Goal: Task Accomplishment & Management: Complete application form

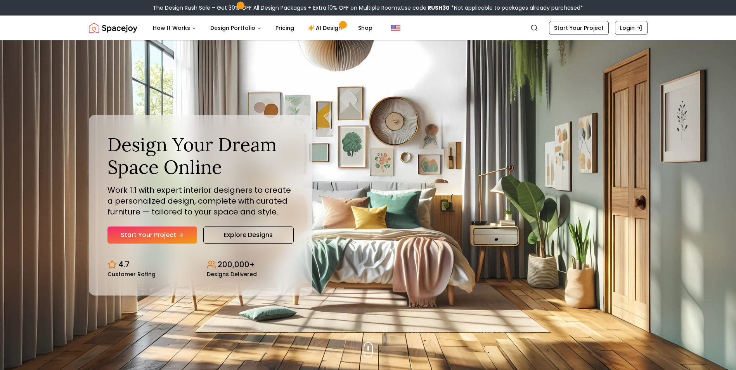
click at [155, 239] on link "Start Your Project" at bounding box center [152, 234] width 90 height 17
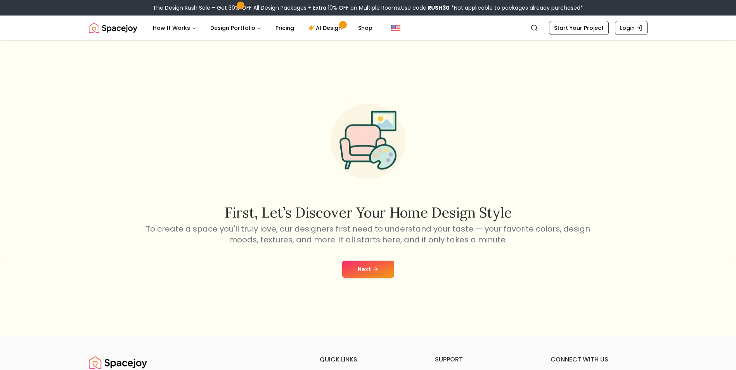
click at [365, 262] on button "Next" at bounding box center [368, 269] width 52 height 17
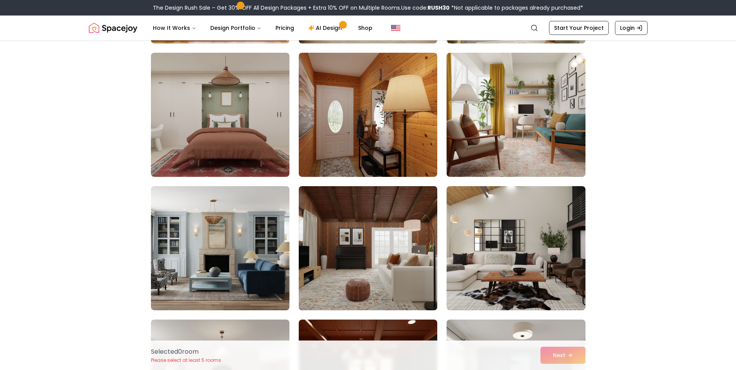
scroll to position [931, 0]
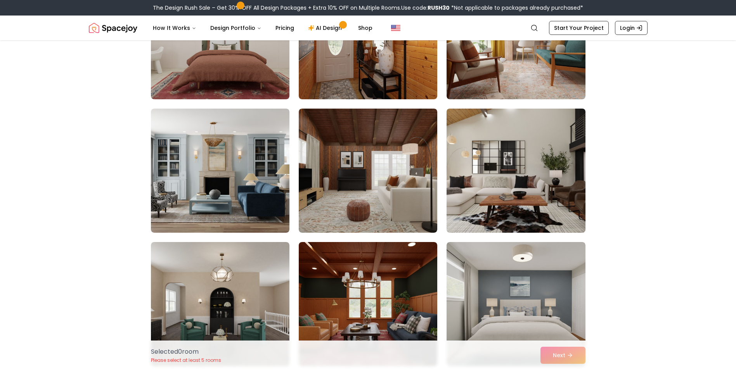
click at [468, 188] on img at bounding box center [515, 170] width 145 height 130
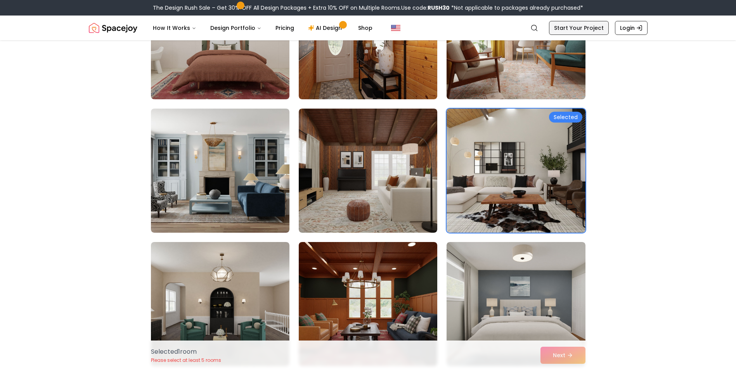
click at [566, 30] on link "Start Your Project" at bounding box center [579, 28] width 60 height 14
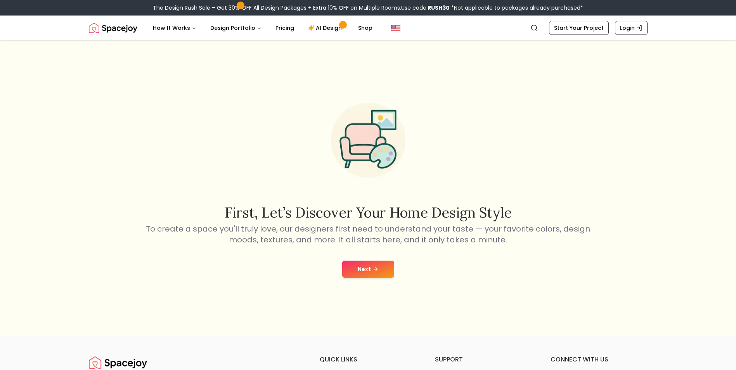
click at [374, 275] on button "Next" at bounding box center [368, 269] width 52 height 17
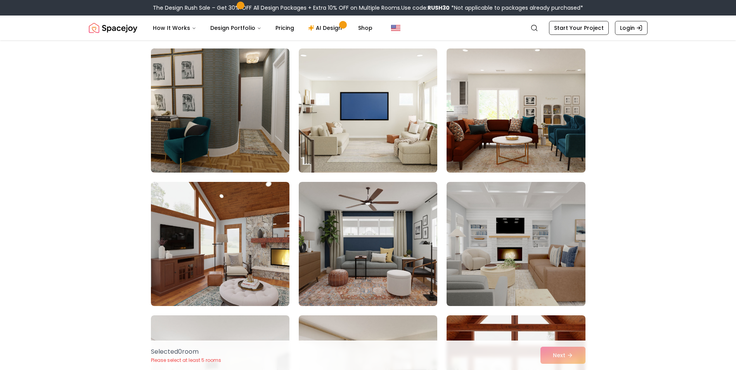
scroll to position [1008, 0]
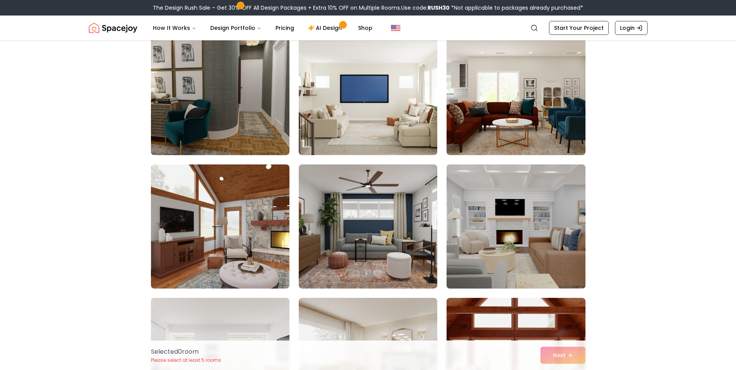
click at [491, 238] on img at bounding box center [515, 226] width 145 height 130
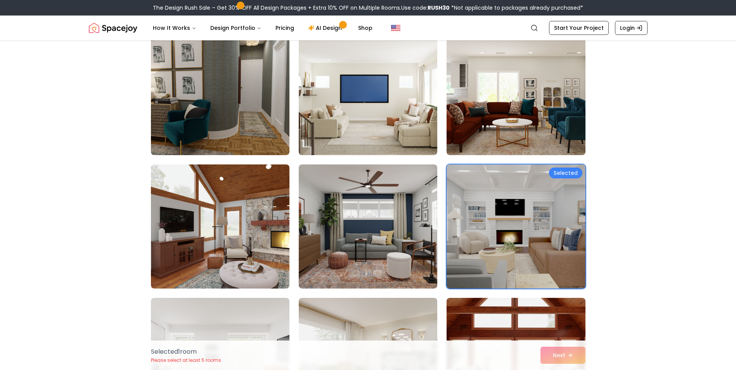
scroll to position [1086, 0]
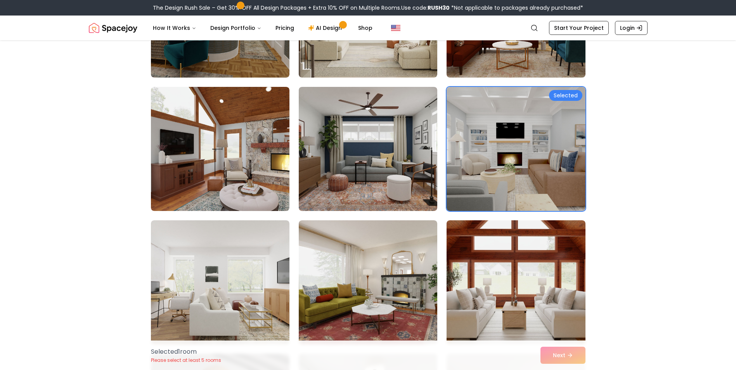
click at [559, 359] on div "Selected 1 room Please select at least 5 rooms Next" at bounding box center [368, 354] width 447 height 29
click at [556, 354] on div "Selected 1 room Please select at least 5 rooms Next" at bounding box center [368, 354] width 447 height 29
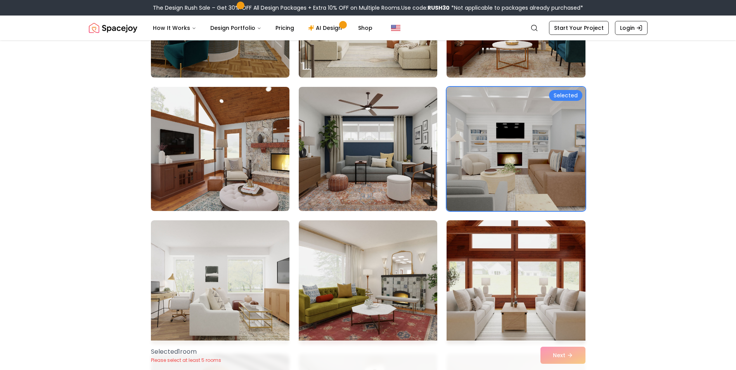
click at [520, 276] on img at bounding box center [515, 282] width 145 height 130
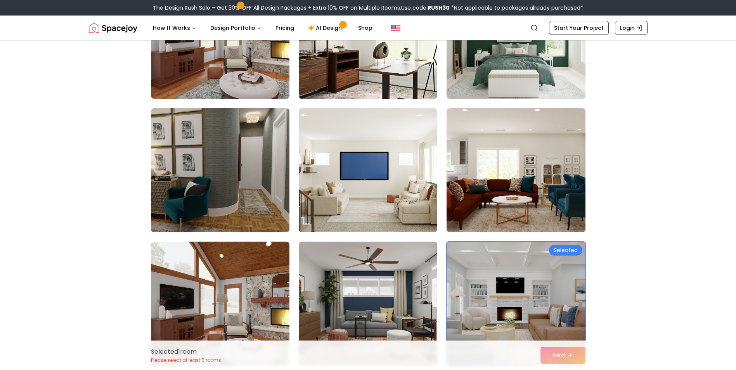
scroll to position [931, 0]
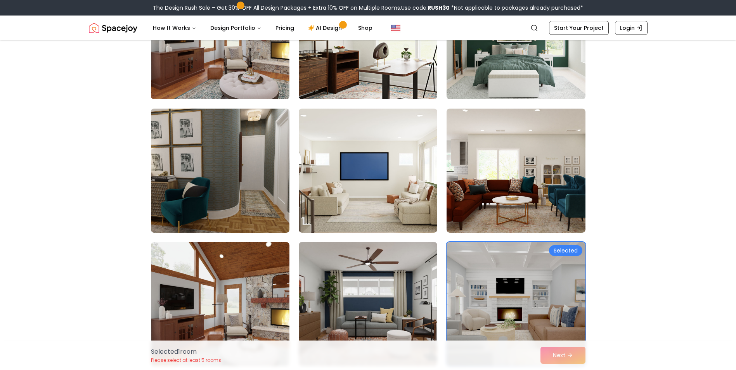
click at [207, 174] on img at bounding box center [219, 170] width 145 height 130
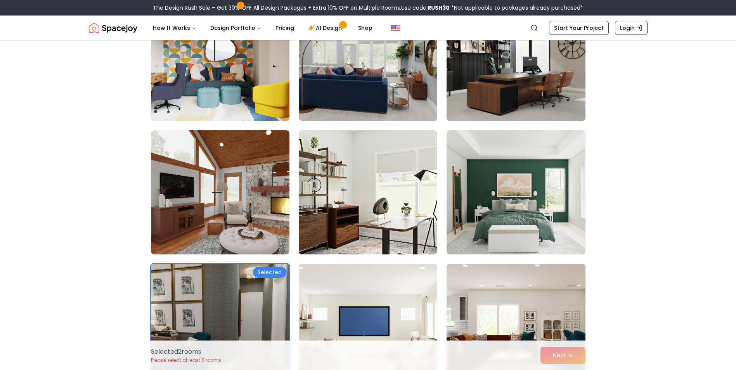
scroll to position [698, 0]
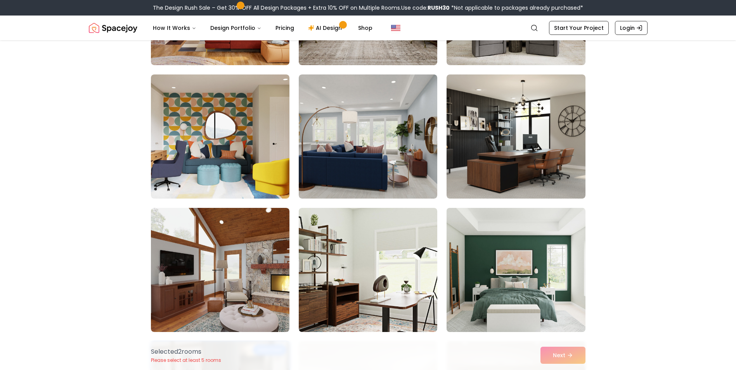
click at [582, 278] on img at bounding box center [515, 270] width 145 height 130
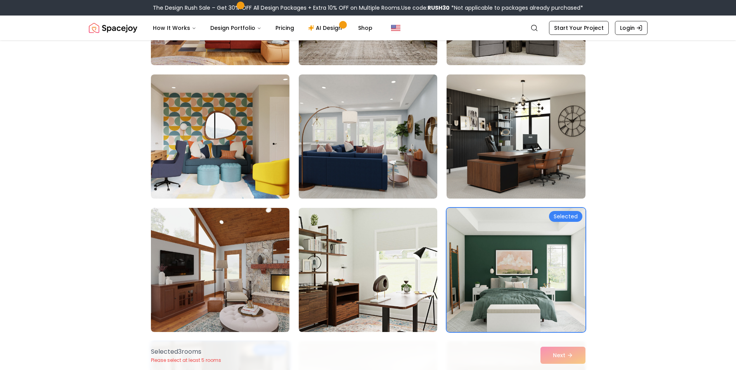
scroll to position [543, 0]
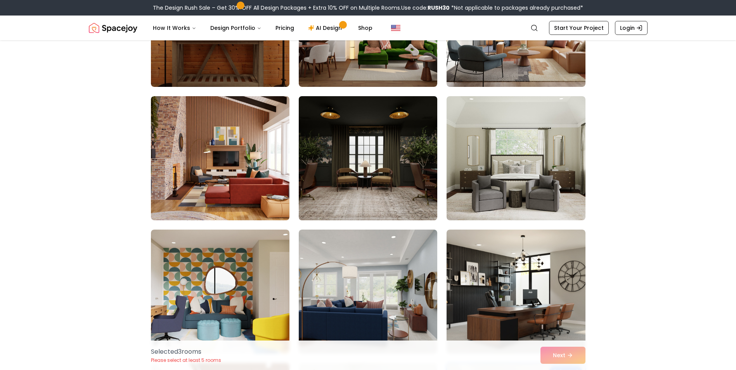
click at [378, 162] on img at bounding box center [367, 158] width 145 height 130
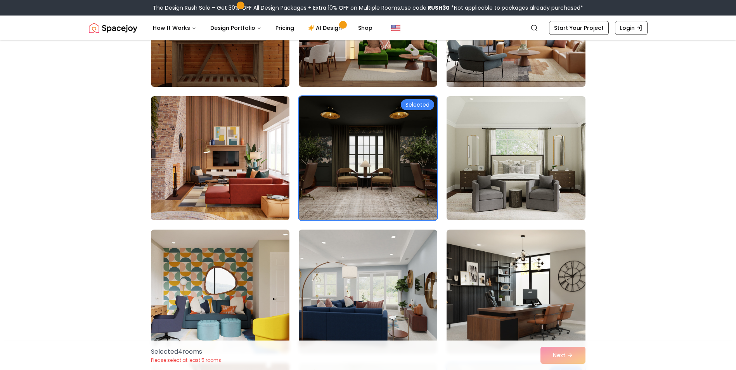
scroll to position [388, 0]
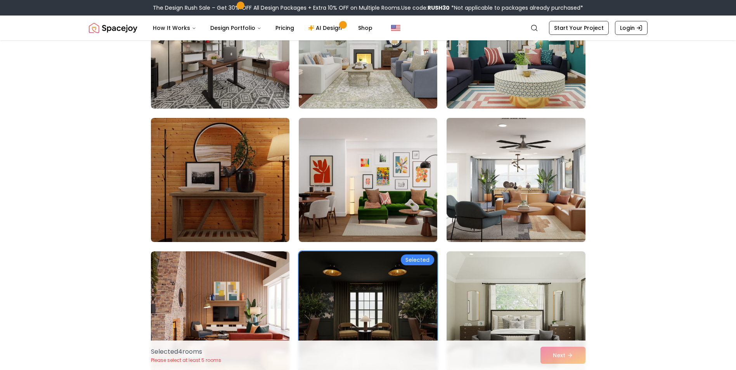
click at [487, 206] on img at bounding box center [515, 180] width 145 height 130
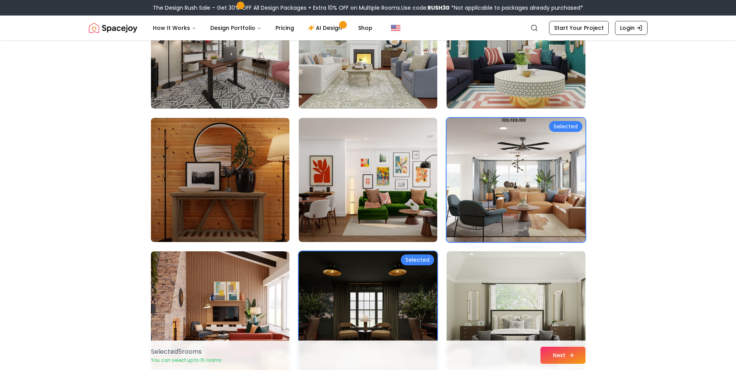
click at [556, 357] on button "Next" at bounding box center [562, 355] width 45 height 17
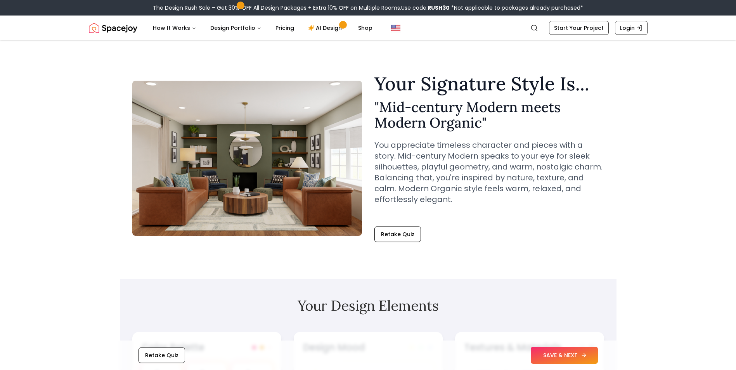
click at [550, 348] on button "SAVE & NEXT" at bounding box center [563, 355] width 67 height 17
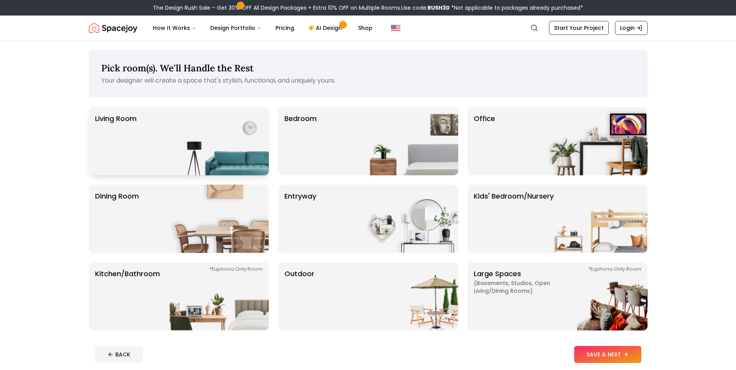
click at [185, 121] on img at bounding box center [218, 141] width 99 height 68
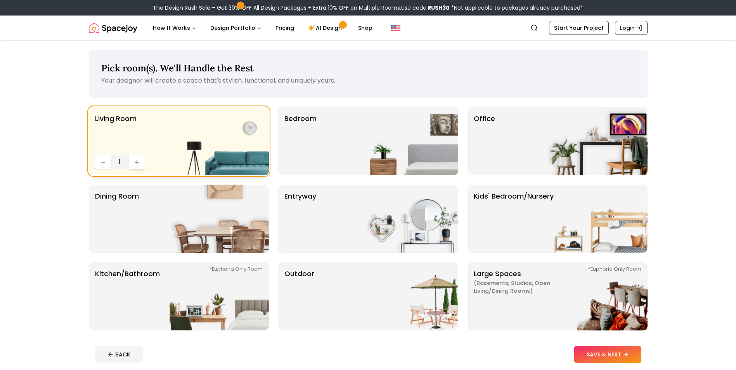
click at [135, 165] on button "Increase quantity" at bounding box center [137, 162] width 16 height 14
click at [373, 140] on img at bounding box center [408, 141] width 99 height 68
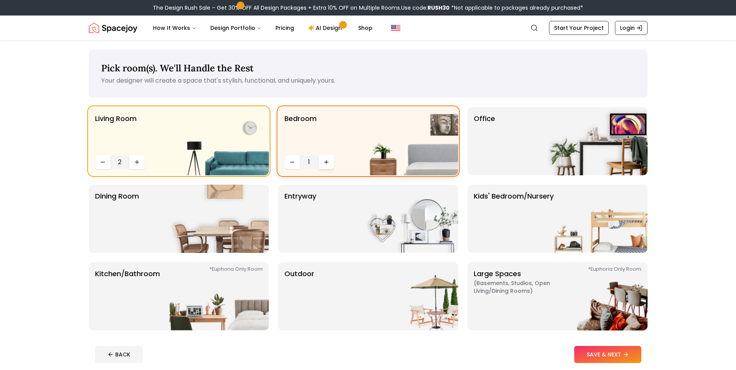
click at [328, 157] on button "Increase quantity" at bounding box center [326, 162] width 16 height 14
click at [327, 157] on button "Increase quantity" at bounding box center [326, 162] width 16 height 14
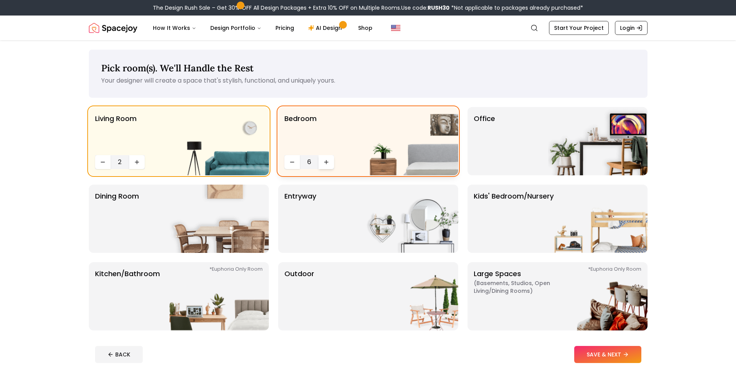
click at [327, 157] on button "Increase quantity" at bounding box center [326, 162] width 16 height 14
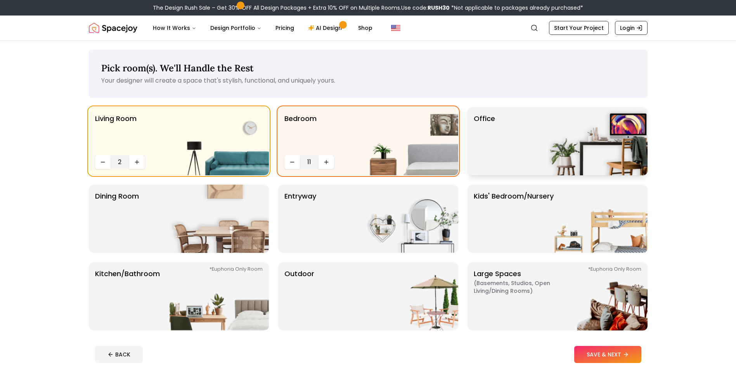
click at [523, 165] on div "Office" at bounding box center [557, 141] width 180 height 68
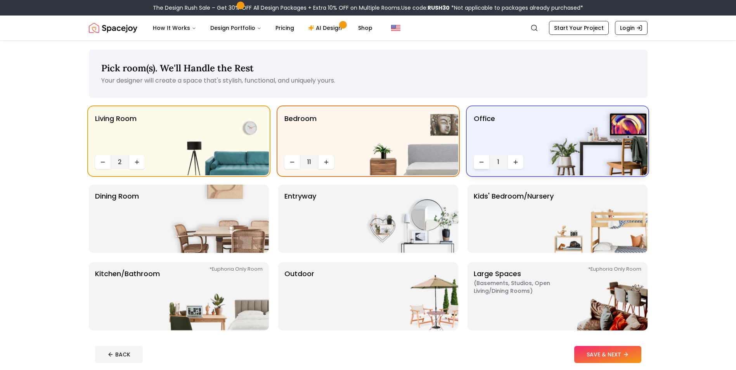
click at [485, 163] on button "Decrease quantity" at bounding box center [481, 162] width 16 height 14
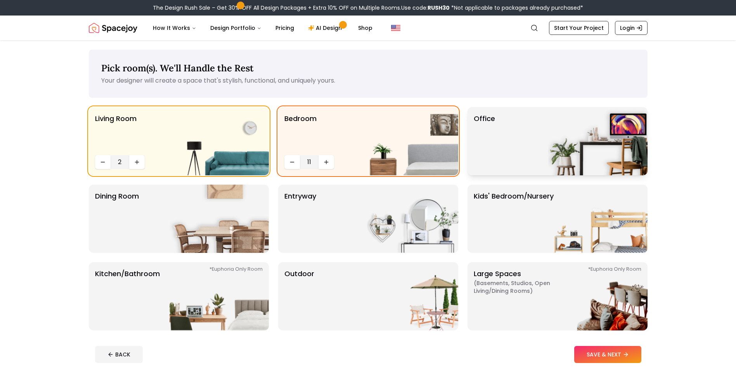
click at [488, 163] on p "Office" at bounding box center [483, 141] width 21 height 56
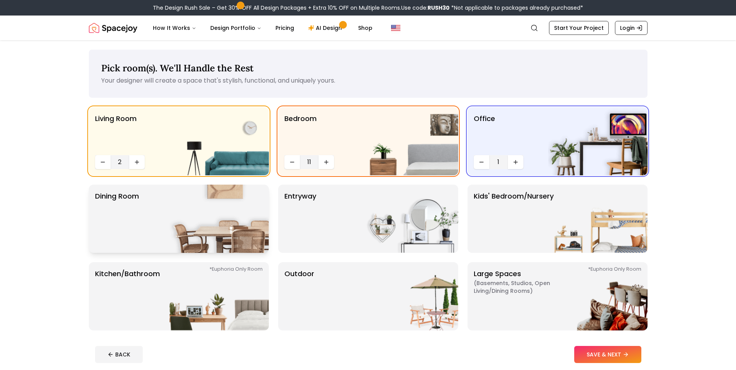
click at [155, 244] on div "Dining Room" at bounding box center [179, 219] width 180 height 68
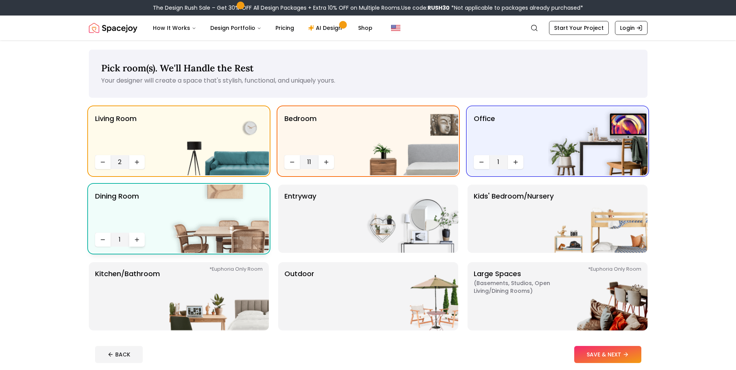
click at [139, 236] on button "Increase quantity" at bounding box center [137, 240] width 16 height 14
click at [395, 218] on img at bounding box center [408, 219] width 99 height 68
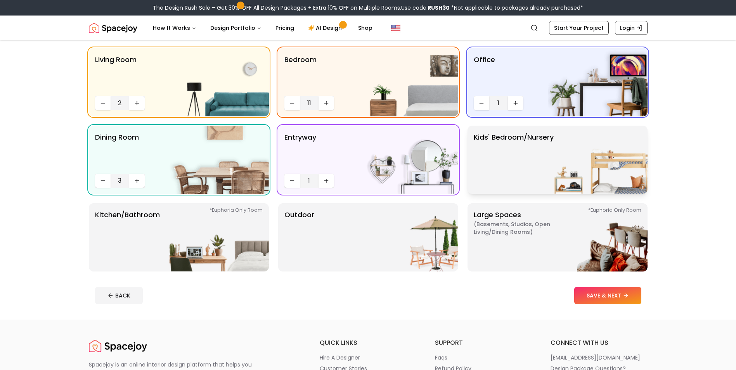
scroll to position [78, 0]
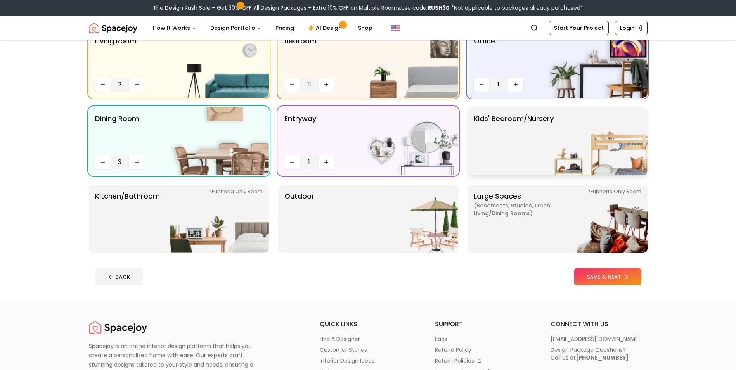
drag, startPoint x: 537, startPoint y: 131, endPoint x: 498, endPoint y: 149, distance: 43.4
click at [537, 131] on p "Kids' Bedroom/Nursery" at bounding box center [513, 141] width 80 height 56
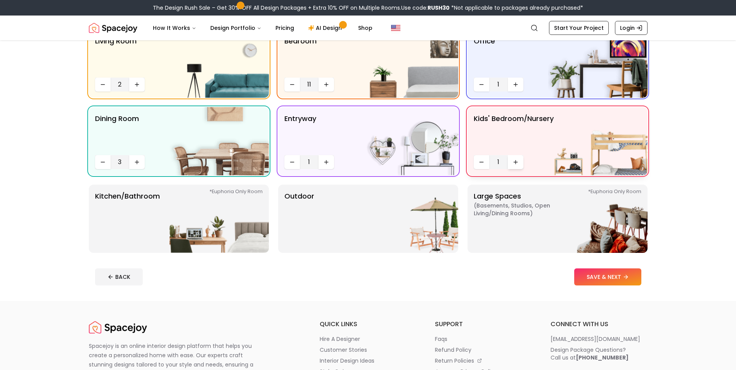
click at [515, 165] on button "Increase quantity" at bounding box center [516, 162] width 16 height 14
click at [594, 283] on button "SAVE & NEXT" at bounding box center [607, 276] width 67 height 17
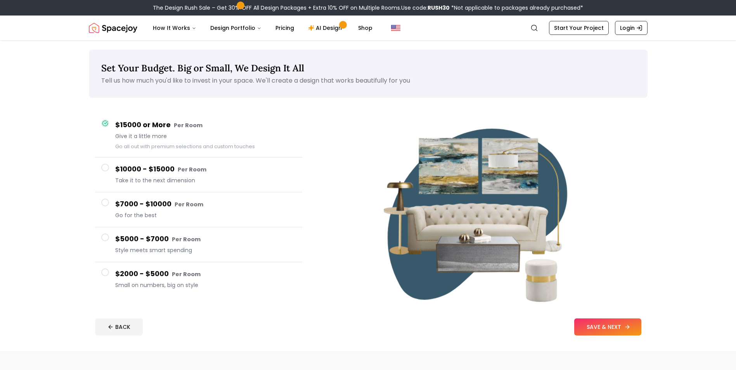
click at [601, 331] on button "SAVE & NEXT" at bounding box center [607, 326] width 67 height 17
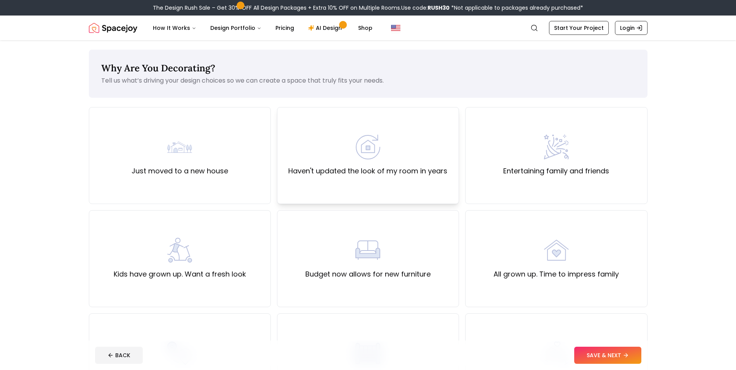
click at [360, 182] on div "Haven't updated the look of my room in years" at bounding box center [368, 155] width 182 height 97
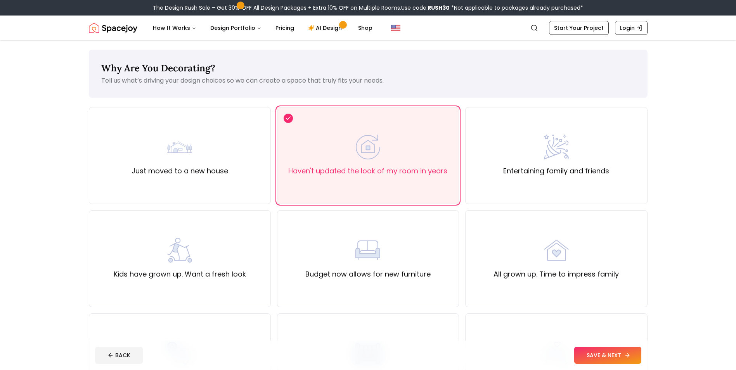
click at [611, 347] on button "SAVE & NEXT" at bounding box center [607, 355] width 67 height 17
